Goal: Find specific page/section: Find specific page/section

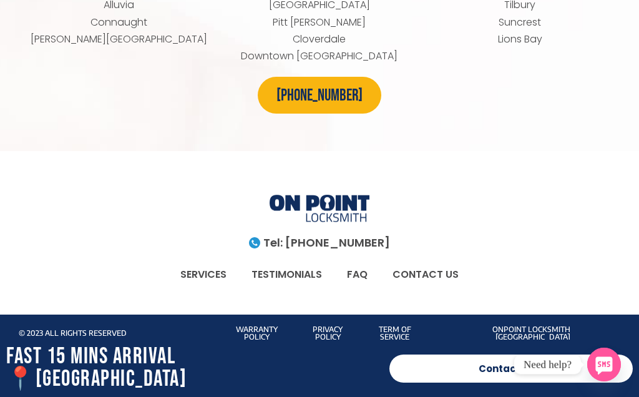
scroll to position [6097, 0]
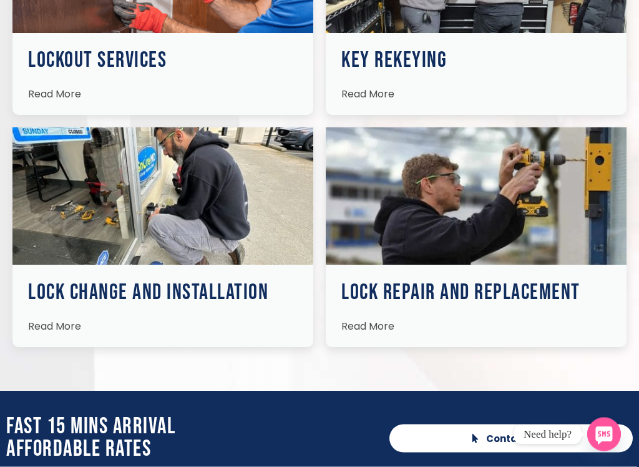
scroll to position [2017, 0]
click at [638, 349] on div "what we do best services we can help with (778) 745-5587 Services House Lockout…" at bounding box center [319, 16] width 639 height 685
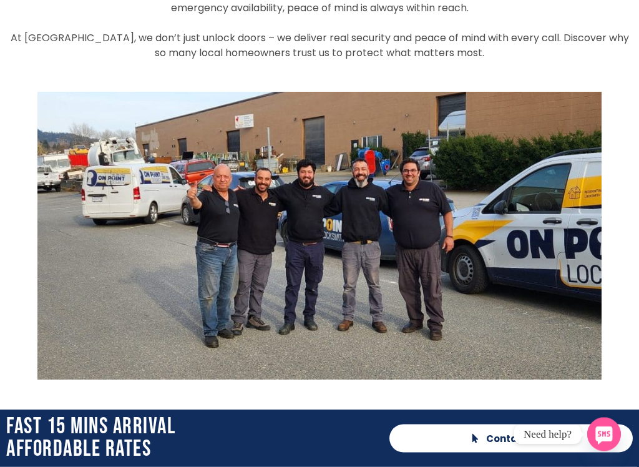
scroll to position [2830, 0]
click at [624, 394] on div "SERVICES TESTIMONIALS FAQ CONTACT US SERVICES TESTIMONIALS FAQ CONTACT US Call …" at bounding box center [319, 295] width 639 height 6251
click at [570, 396] on span "Contact Now" at bounding box center [510, 438] width 193 height 9
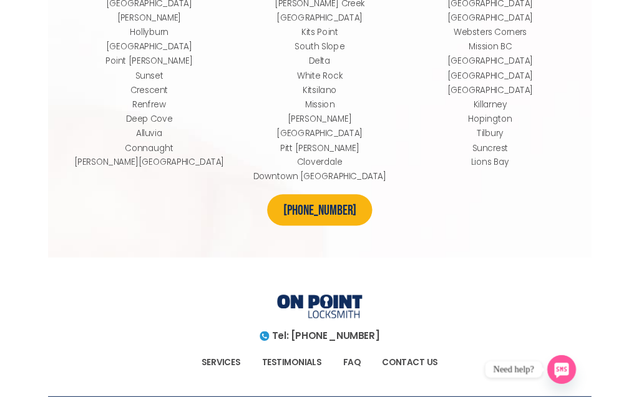
scroll to position [5841, 0]
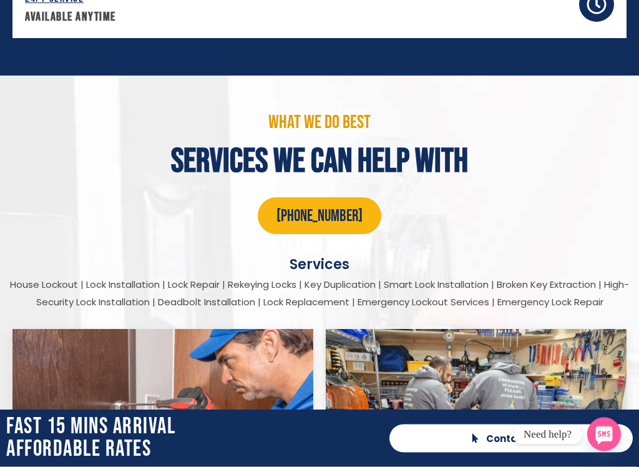
scroll to position [1595, 0]
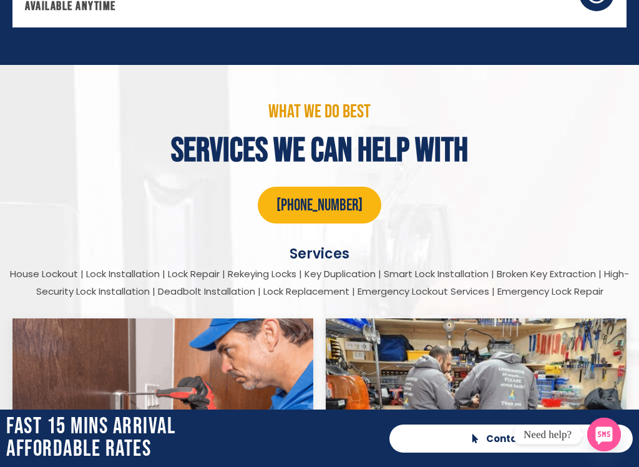
click at [629, 109] on p "what we do best" at bounding box center [319, 111] width 627 height 19
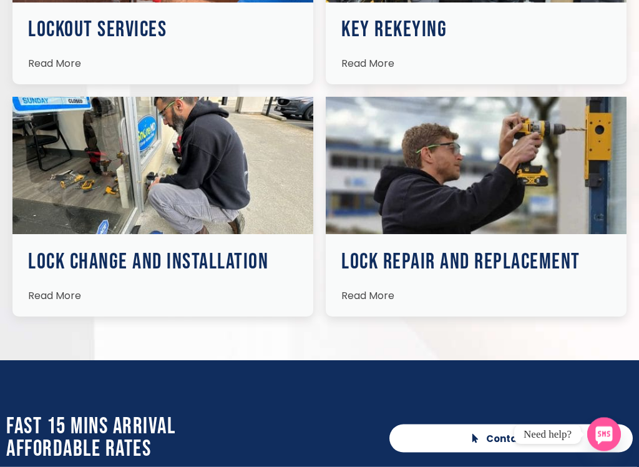
scroll to position [2048, 0]
click at [198, 251] on h3 "Lock Change and Installation" at bounding box center [163, 262] width 270 height 22
click at [59, 288] on span "Read More" at bounding box center [54, 295] width 53 height 14
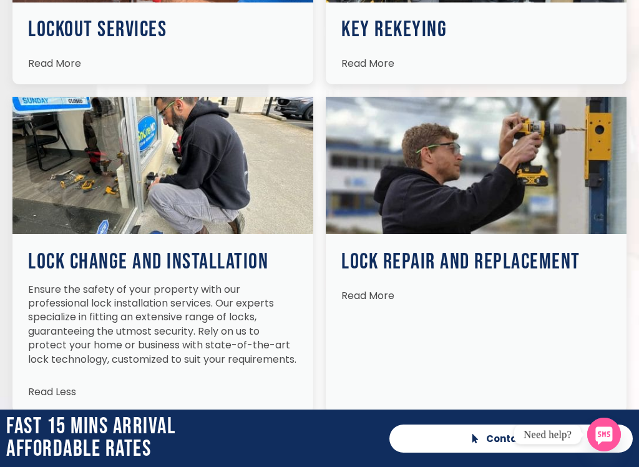
click at [637, 396] on div "Contact Now Call Now" at bounding box center [511, 437] width 256 height 57
